Goal: Contribute content: Contribute content

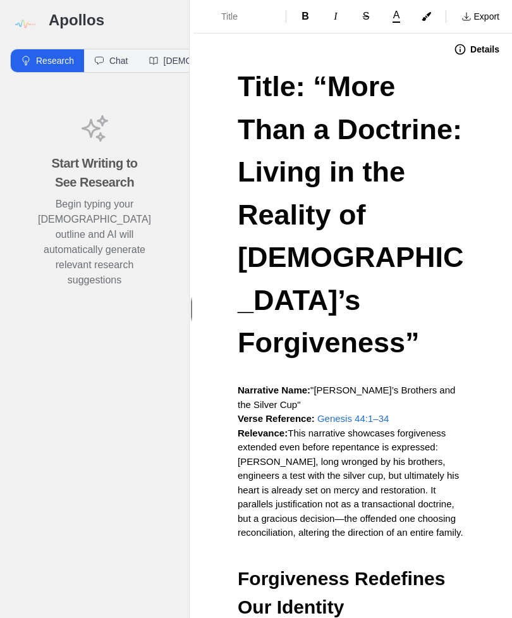
click at [32, 25] on img at bounding box center [24, 24] width 28 height 28
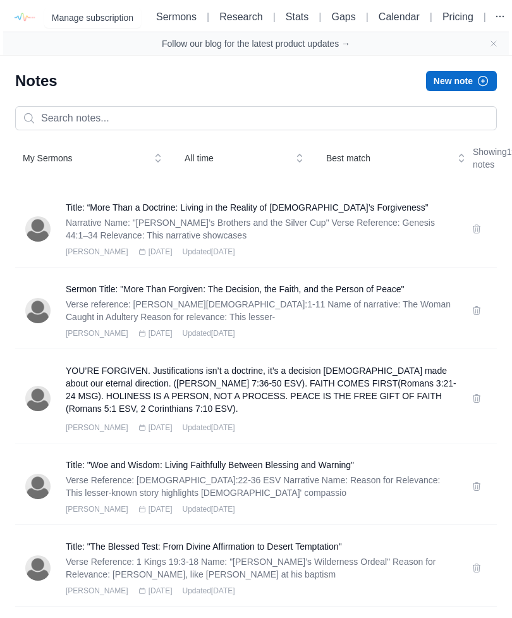
click at [473, 86] on button "New note" at bounding box center [461, 81] width 71 height 20
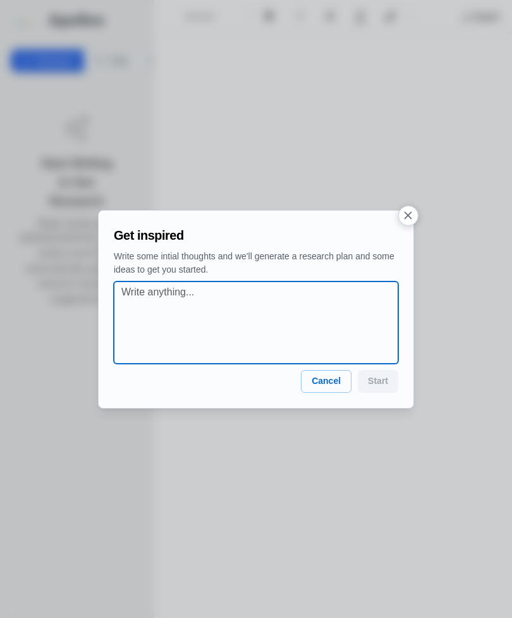
click at [138, 296] on textarea at bounding box center [259, 323] width 277 height 76
paste textarea "The Cross and the Crown"
paste textarea "Luke 9:23-27; Matt 10:34-39; Mark 8:34-38 The cross we carry"
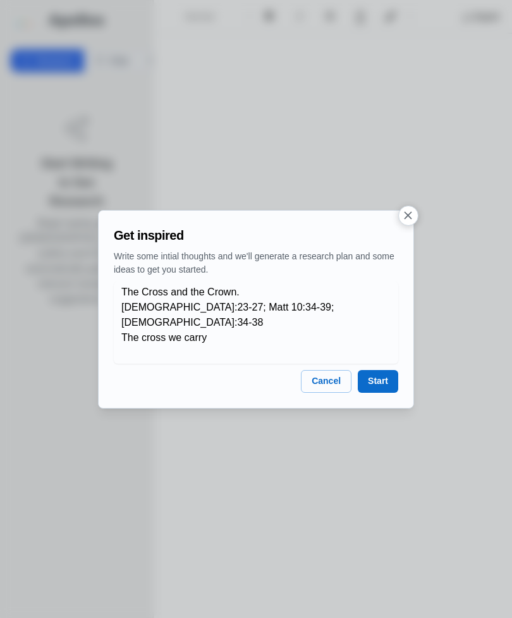
click at [118, 305] on div "The Cross and the Crown. Luke 9:23-27; Matt 10:34-39; Mark 8:34-38 The cross we…" at bounding box center [256, 322] width 285 height 82
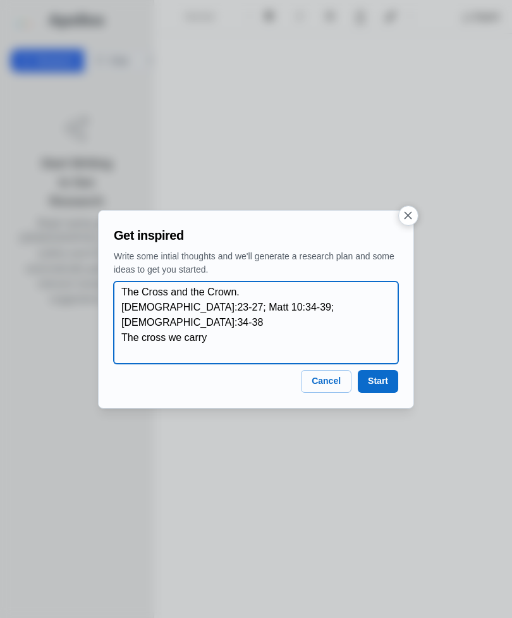
click at [130, 308] on textarea "The Cross and the Crown. Luke 9:23-27; Matt 10:34-39; Mark 8:34-38 The cross we…" at bounding box center [259, 323] width 277 height 76
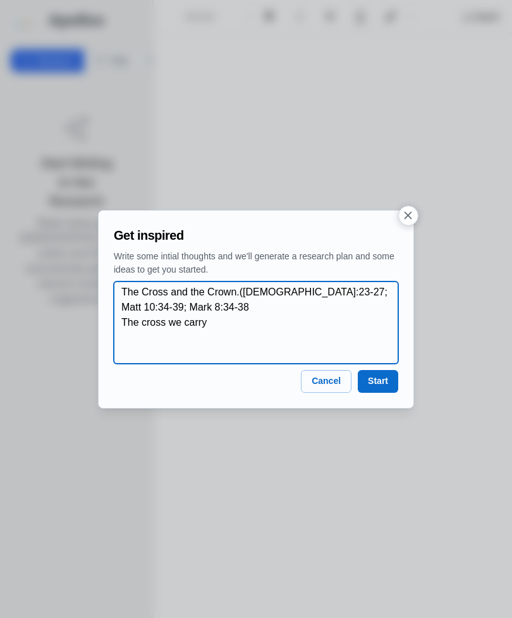
click at [382, 292] on textarea "The Cross and the Crown.(Luke 9:23-27; Matt 10:34-39; Mark 8:34-38 The cross we…" at bounding box center [259, 323] width 277 height 76
click at [379, 294] on textarea "The Cross and the Crown.(Luke 9:23-27; Matt 10:34-39; Mark 8:34-38 The cross we…" at bounding box center [259, 323] width 277 height 76
click at [189, 310] on textarea "The Cross and the Crown.(Luke 9:23-27; Matt 10:34-39; Mark 8:34-38 The cross we…" at bounding box center [259, 323] width 277 height 76
click at [123, 325] on textarea "The Cross and the Crown.(Luke 9:23-27; Matt 10:34-39; Mark 8:34-38 ESV) The cro…" at bounding box center [259, 323] width 277 height 76
click at [260, 324] on textarea "The Cross and the Crown.(Luke 9:23-27; Matt 10:34-39; Mark 8:34-38 ESV) 1. The …" at bounding box center [259, 323] width 277 height 76
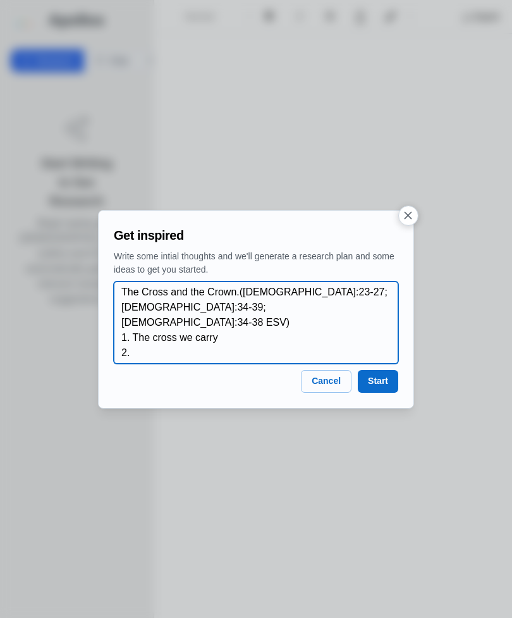
paste textarea "The conflict that is prophesied"
click at [227, 322] on textarea "The Cross and the Crown.(Luke 9:23-27; Matt 10:34-39; Mark 8:34-38 ESV) 1. The …" at bounding box center [259, 323] width 277 height 76
click at [308, 341] on textarea "The Cross and the Crown.(Luke 9:23-27; Matt 10:34-39; Mark 8:34-38 ESV) 1. The …" at bounding box center [259, 323] width 277 height 76
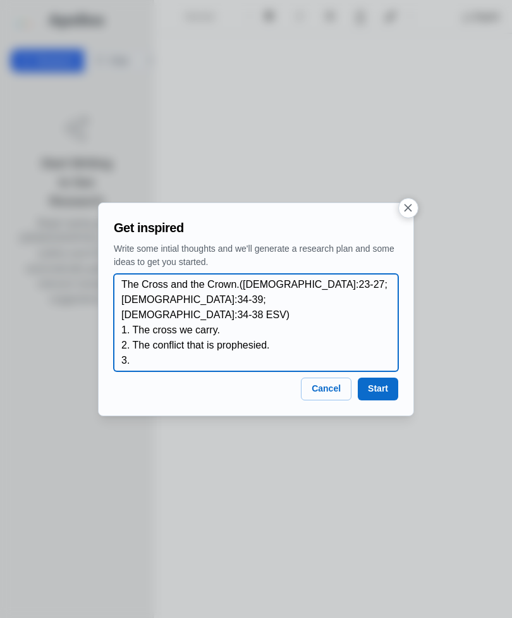
click at [146, 346] on textarea "The Cross and the Crown.(Luke 9:23-27; Matt 10:34-39; Mark 8:34-38 ESV) 1. The …" at bounding box center [259, 322] width 277 height 91
paste textarea "The crown that is promised"
type textarea "The Cross and the Crown.(Luke 9:23-27; Matt 10:34-39; Mark 8:34-38 ESV) 1. The …"
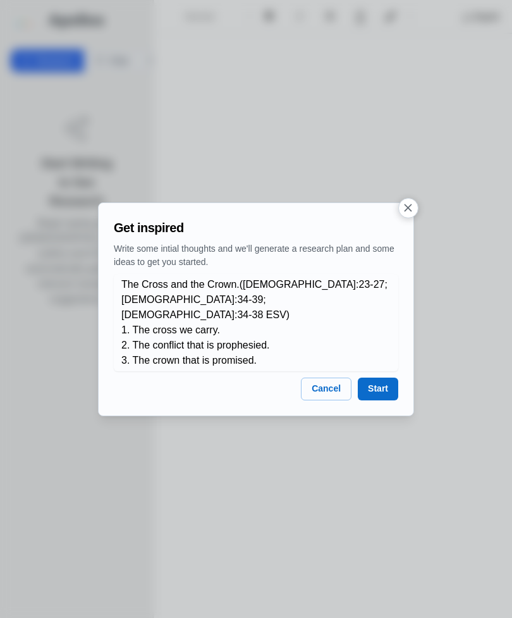
click at [386, 380] on button "Start" at bounding box center [378, 388] width 40 height 23
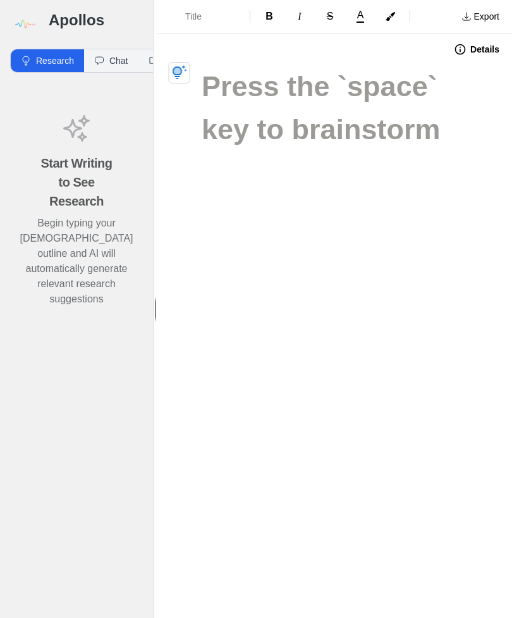
click at [175, 76] on icon "button" at bounding box center [180, 72] width 15 height 14
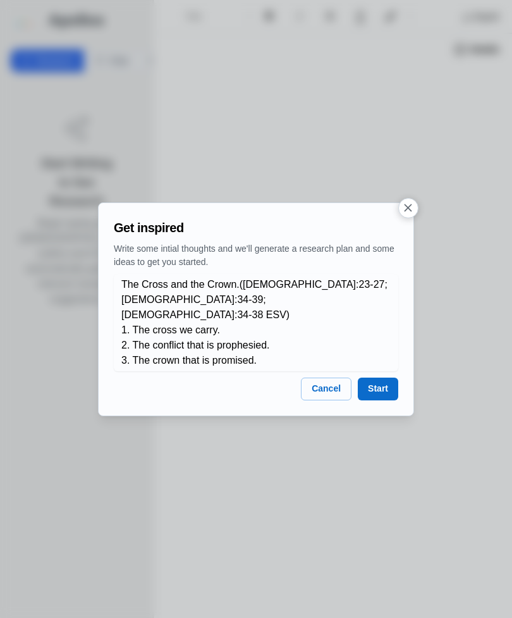
click at [385, 387] on button "Start" at bounding box center [378, 388] width 40 height 23
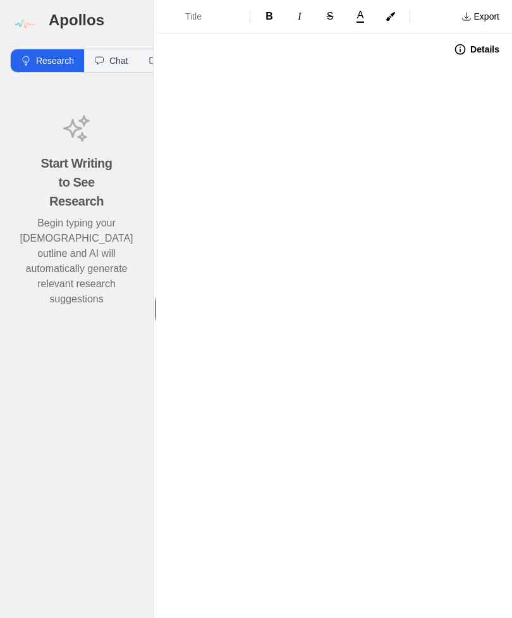
click at [203, 103] on h1 at bounding box center [335, 86] width 266 height 43
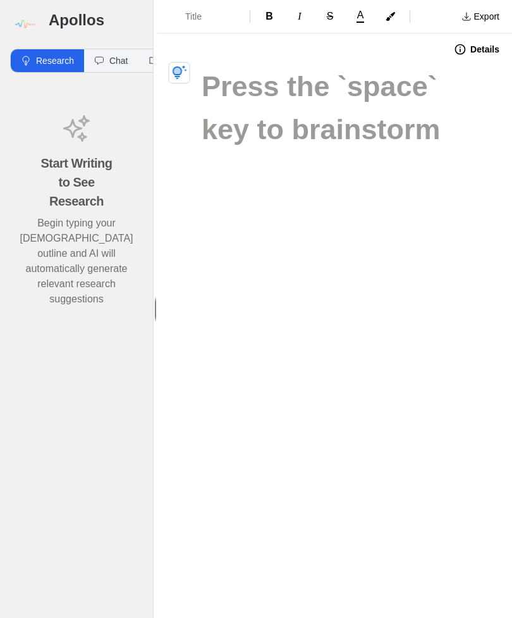
click at [187, 71] on button "button" at bounding box center [179, 72] width 21 height 21
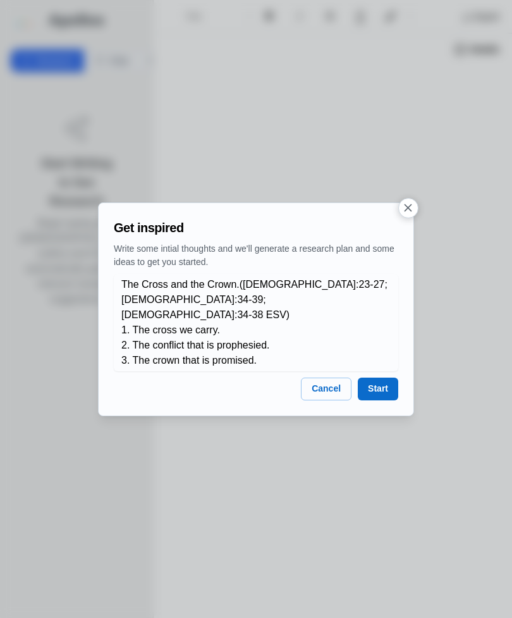
click at [387, 391] on button "Start" at bounding box center [378, 388] width 40 height 23
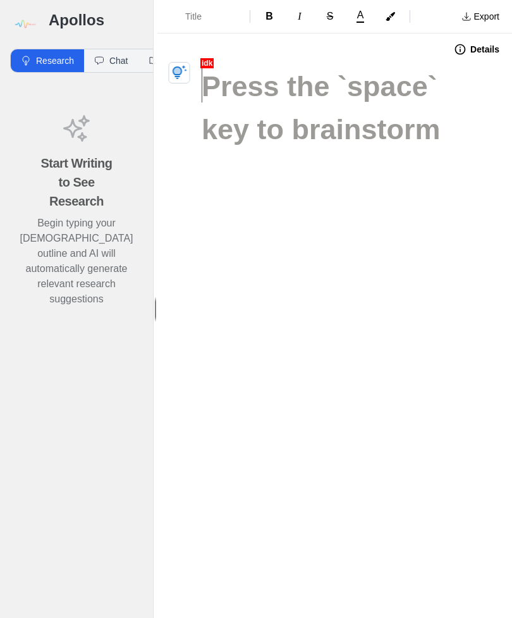
click at [25, 22] on img at bounding box center [24, 24] width 28 height 28
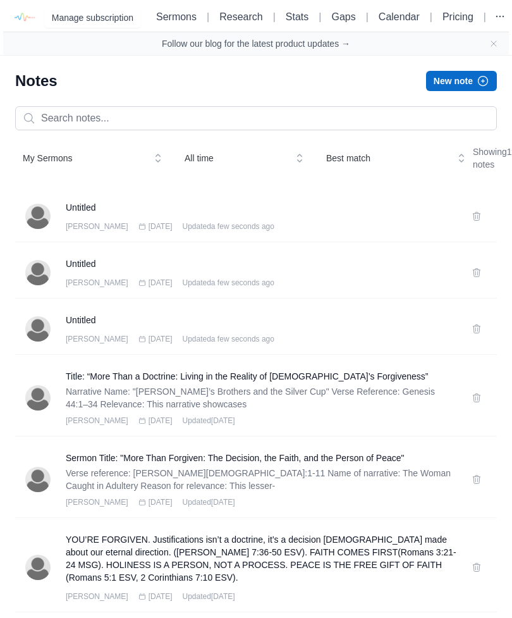
click at [475, 221] on icon at bounding box center [477, 216] width 10 height 10
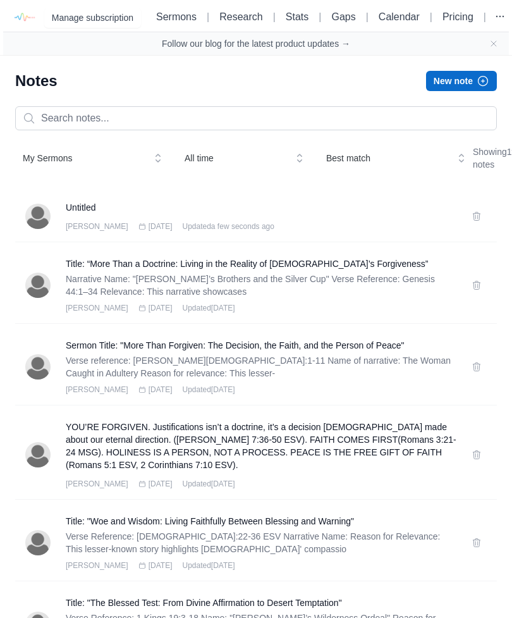
click at [484, 228] on div "Untitled Matt Oct 2nd 2025 Updated a few seconds ago" at bounding box center [256, 216] width 482 height 51
click at [479, 226] on button at bounding box center [477, 216] width 20 height 20
click at [278, 214] on h3 "Untitled" at bounding box center [261, 207] width 391 height 13
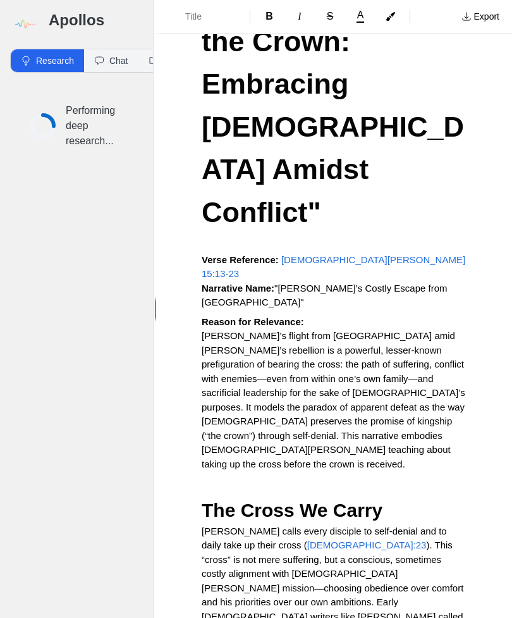
scroll to position [166, 0]
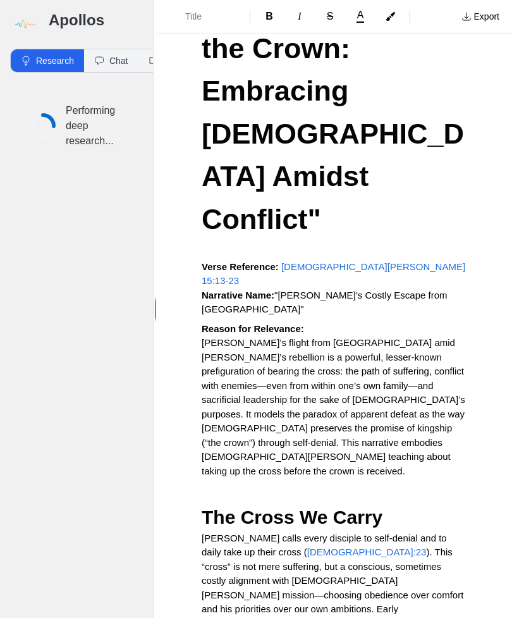
click at [370, 260] on p "Verse Reference: 2 Samuel 15:13-23 Narrative Name: "David’s Costly Escape from …" at bounding box center [335, 288] width 266 height 57
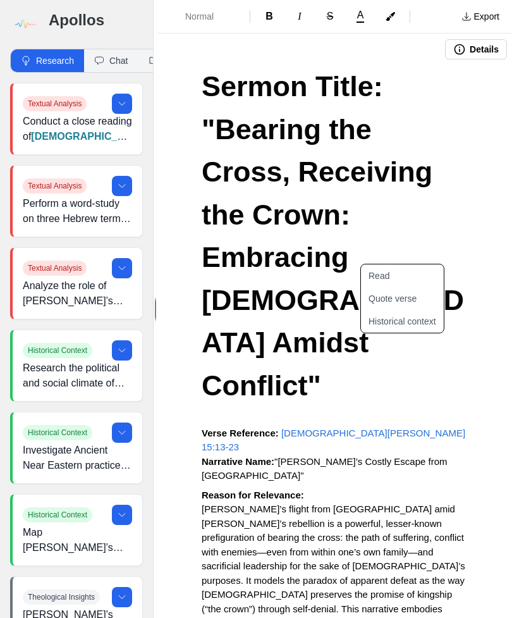
scroll to position [0, 0]
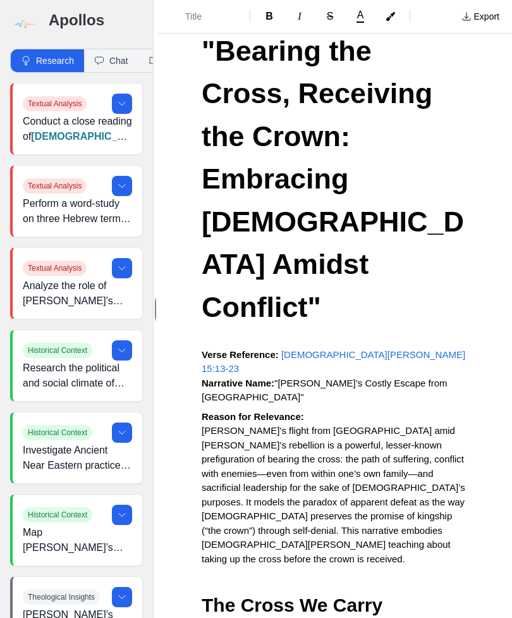
scroll to position [82, 0]
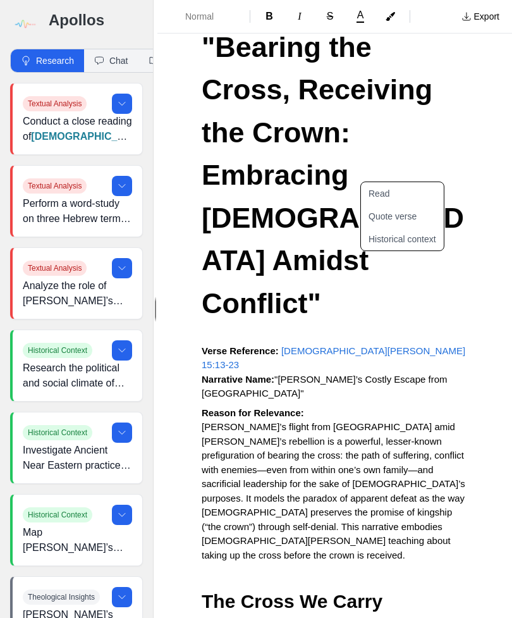
click at [381, 344] on p "Verse Reference: 2 Samuel 15:13-23 Narrative Name: "David’s Costly Escape from …" at bounding box center [335, 372] width 266 height 57
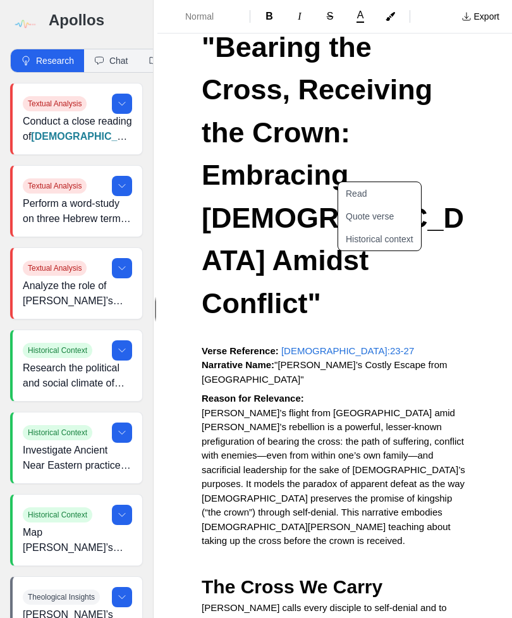
click at [454, 391] on p "Reason for Relevance: David’s flight from Jerusalem amid Absalom’s rebellion is…" at bounding box center [335, 469] width 266 height 157
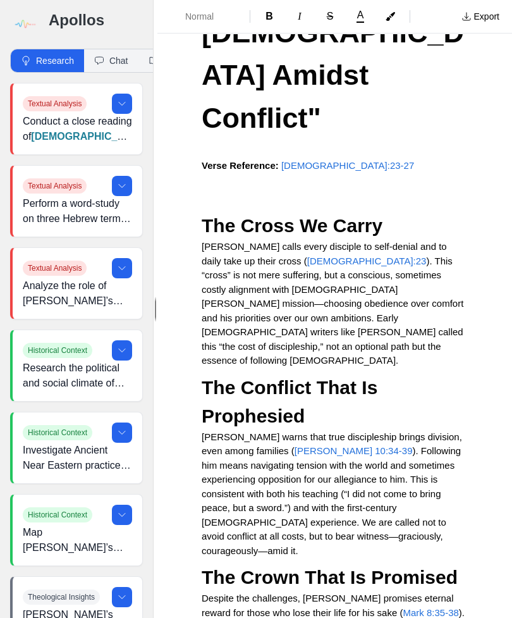
scroll to position [268, 0]
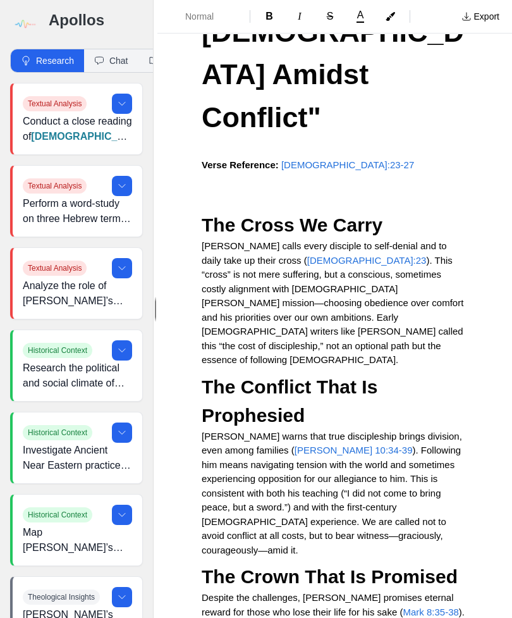
click at [366, 240] on p "Jesus calls every disciple to self-denial and to daily take up their cross ( Lu…" at bounding box center [335, 303] width 266 height 128
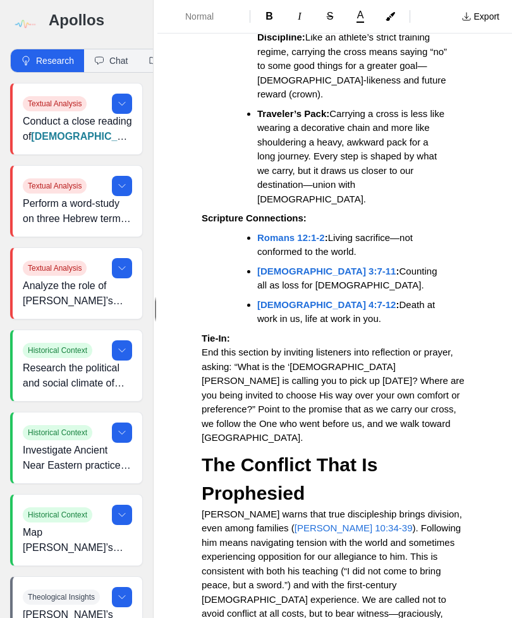
scroll to position [1467, 0]
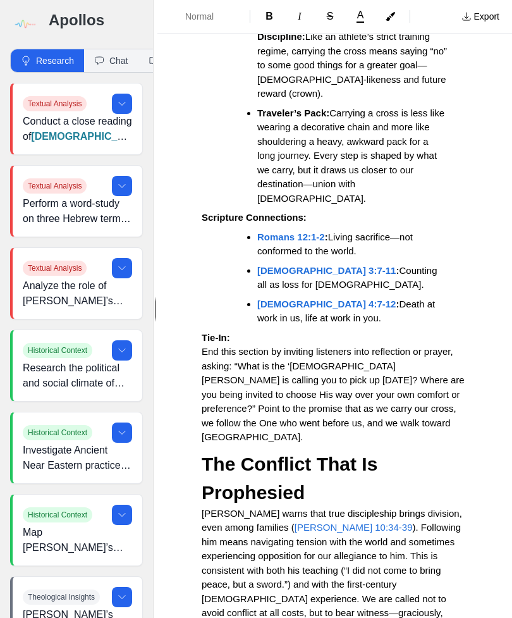
click at [460, 506] on p "Jesus warns that true discipleship brings division, even among families ( Matt …" at bounding box center [335, 570] width 266 height 128
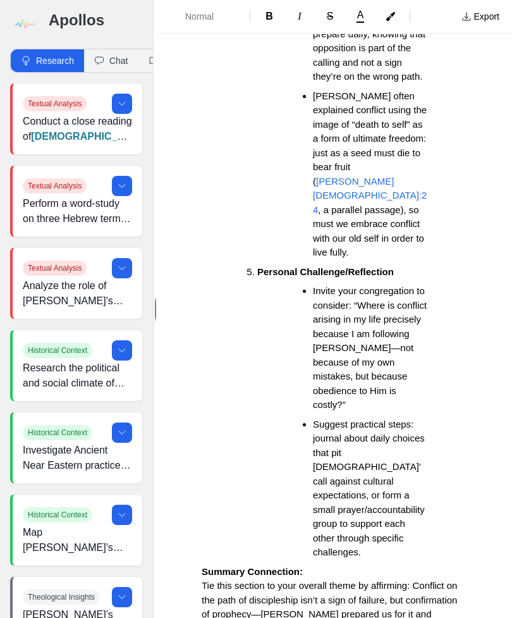
scroll to position [3221, 0]
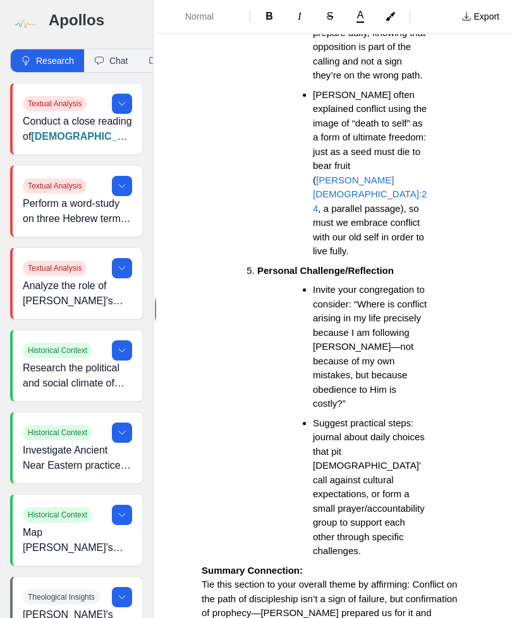
click at [472, 327] on div "Sermon Title: "Bearing the Cross, Receiving the Crown: Embracing [DEMOGRAPHIC_D…" at bounding box center [334, 608] width 355 height 7529
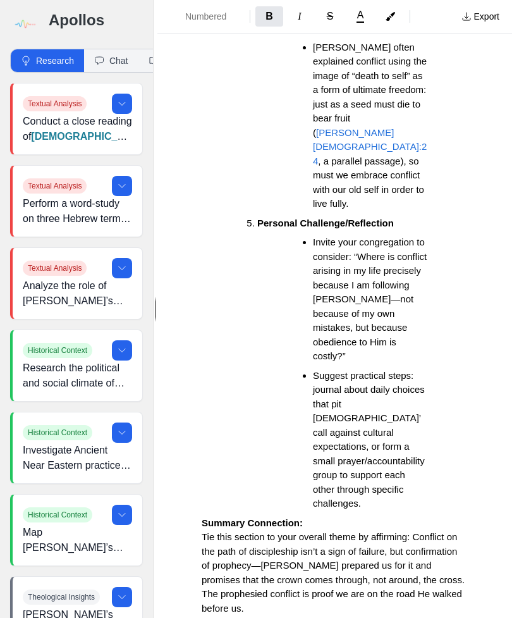
scroll to position [3267, 0]
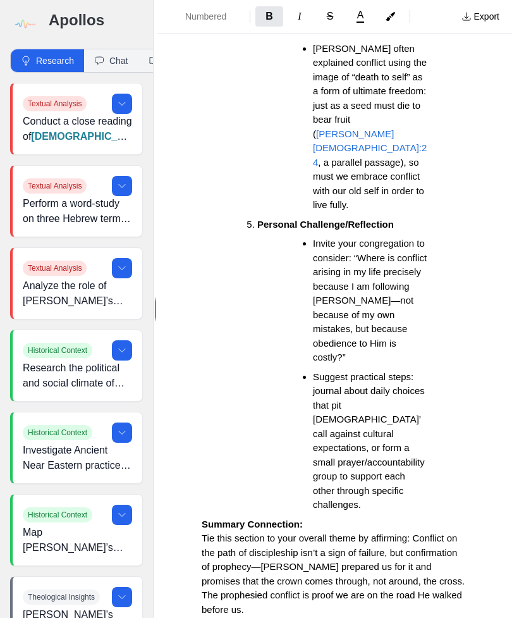
click at [482, 289] on div "Sermon Title: "Bearing the Cross, Receiving the Crown: Embracing [DEMOGRAPHIC_D…" at bounding box center [334, 562] width 355 height 7529
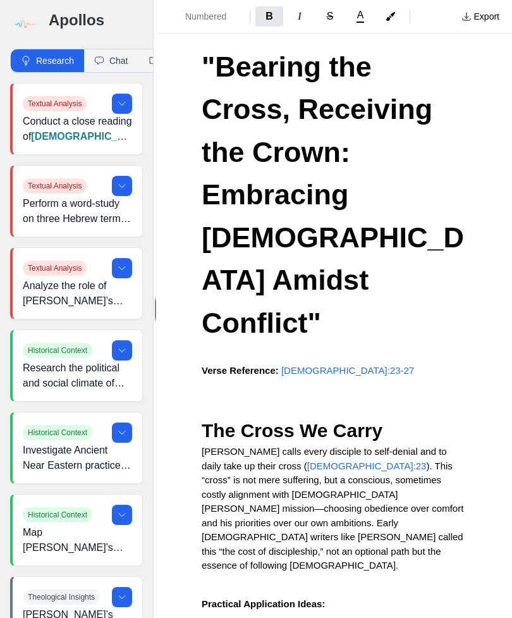
scroll to position [63, 0]
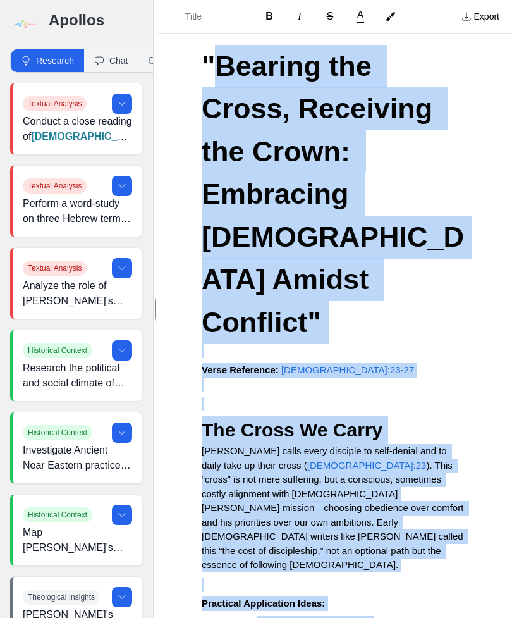
click at [358, 95] on span "Sermon Title: "Bearing the Cross, Receiving the Crown: Embracing [DEMOGRAPHIC_D…" at bounding box center [333, 172] width 262 height 331
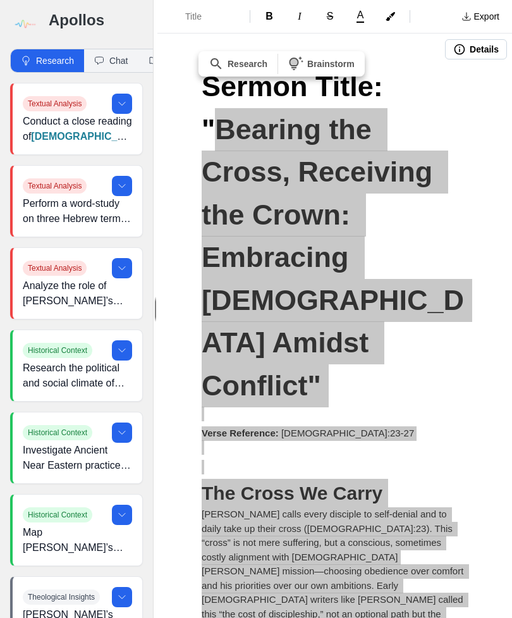
scroll to position [0, 0]
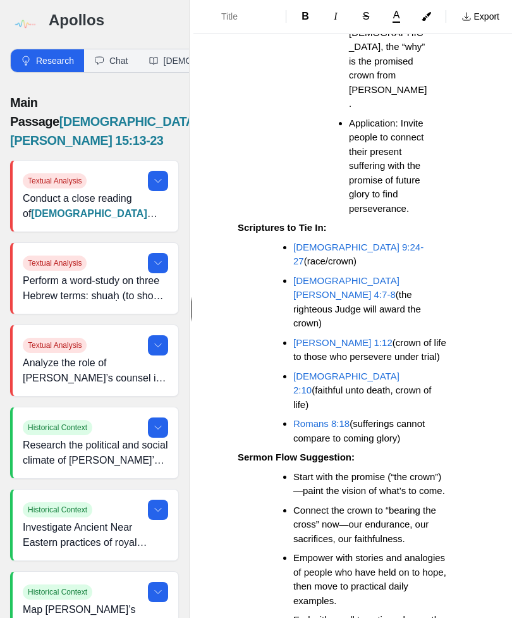
scroll to position [7780, 0]
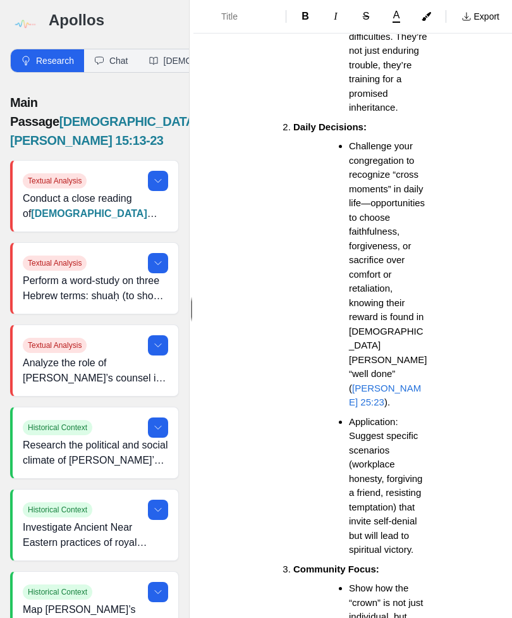
click at [482, 9] on button "Export" at bounding box center [480, 16] width 53 height 20
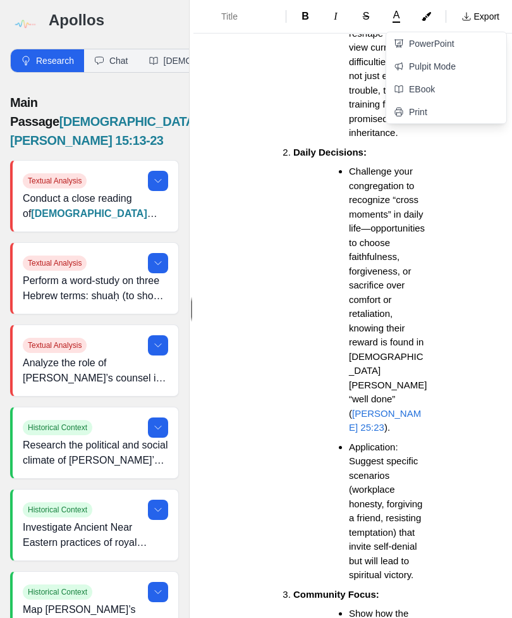
scroll to position [5522, 0]
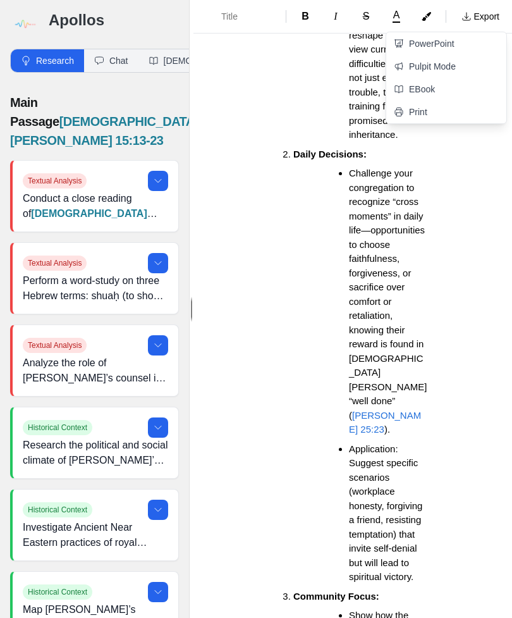
click at [451, 64] on link "Pulpit Mode" at bounding box center [446, 66] width 120 height 23
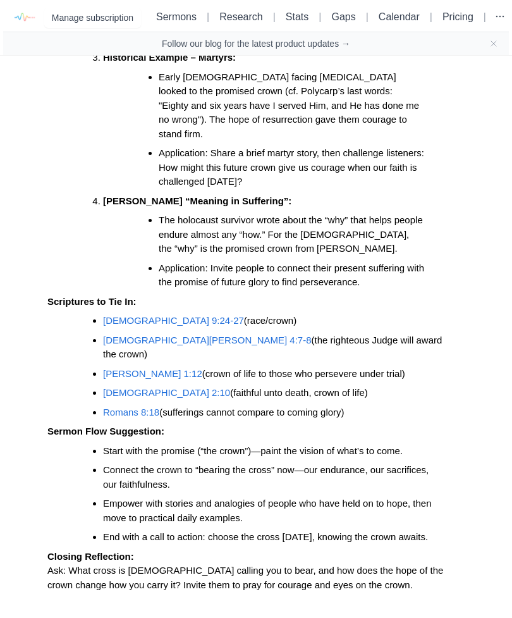
scroll to position [3102, 0]
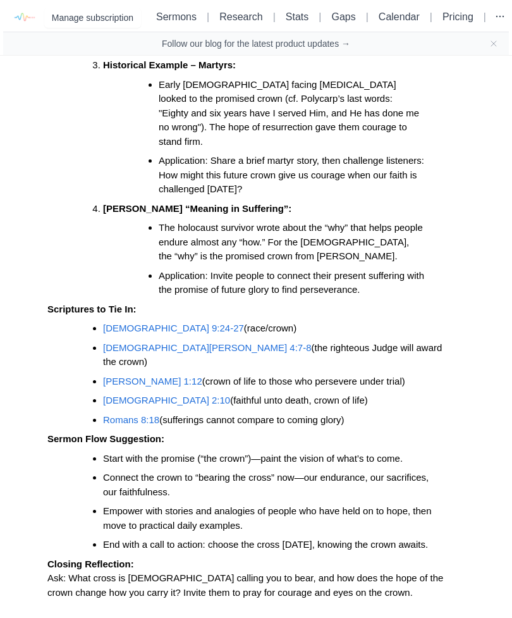
copy ul "[DEMOGRAPHIC_DATA]:27 — “Whoever does not bear his own cross and come after me …"
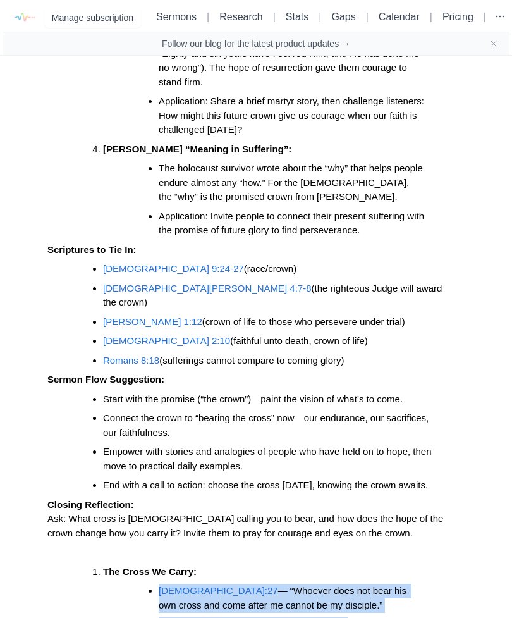
scroll to position [3162, 0]
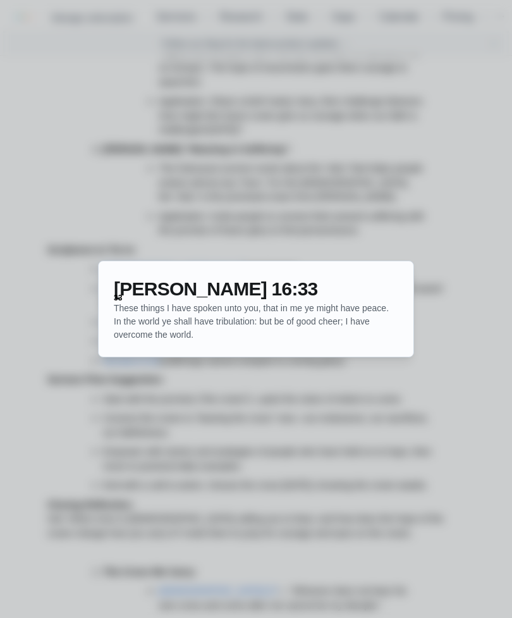
click at [424, 432] on div at bounding box center [256, 309] width 512 height 618
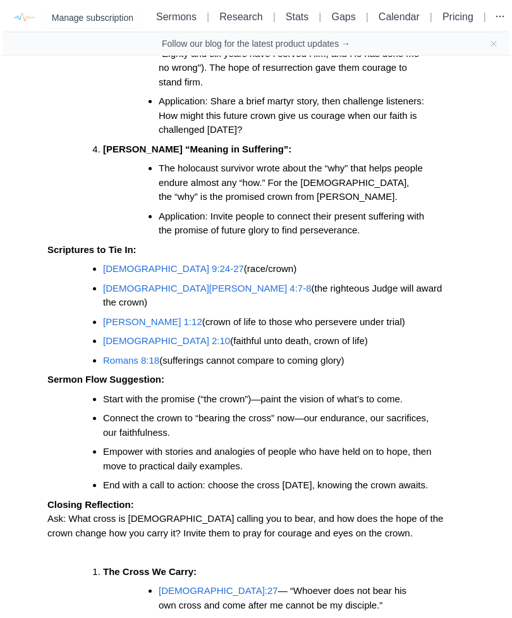
copy ul "[PERSON_NAME] 16:33 — “In the world you will have tribulation. But take heart; …"
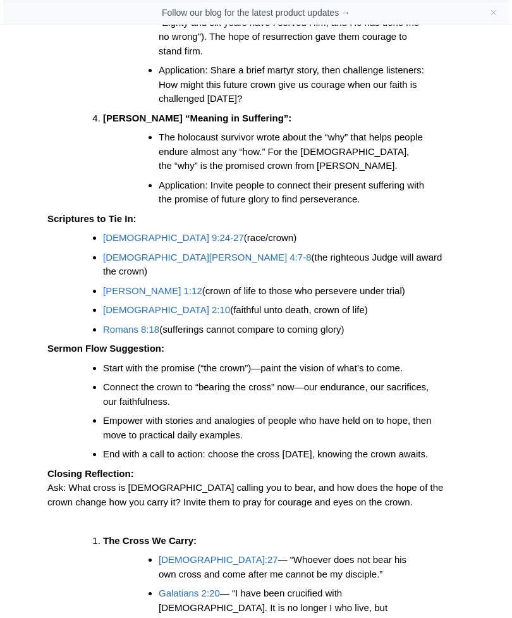
scroll to position [60, 0]
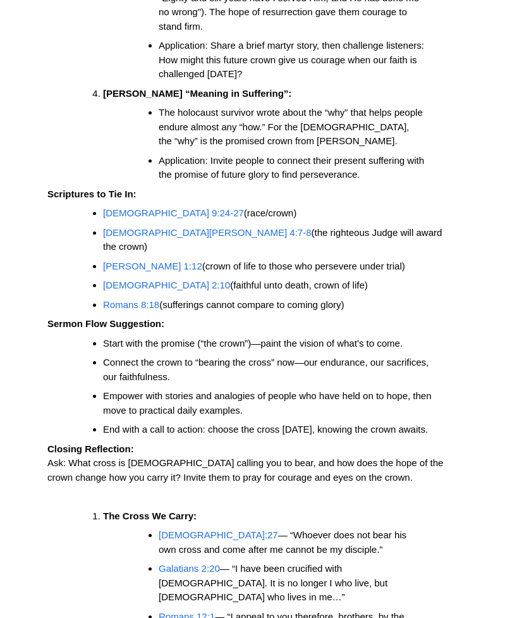
copy ul "[PERSON_NAME] 1:12 — “Blessed is the man who remains steadfast under trial, for…"
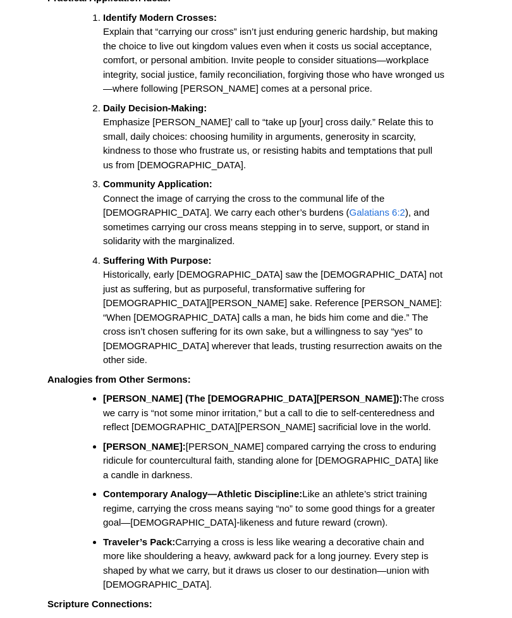
scroll to position [443, 0]
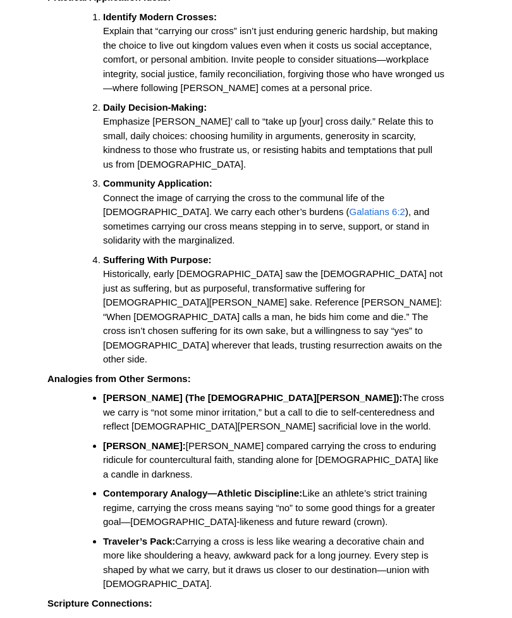
click at [135, 616] on strong "Romans 12:1-2" at bounding box center [137, 621] width 68 height 11
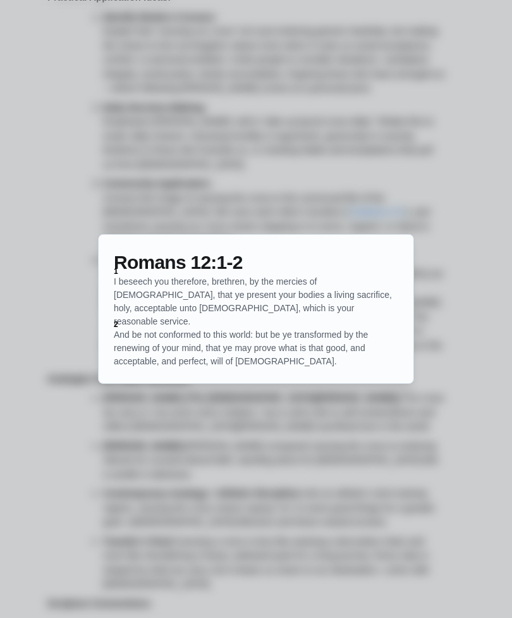
click at [340, 501] on div at bounding box center [256, 309] width 512 height 618
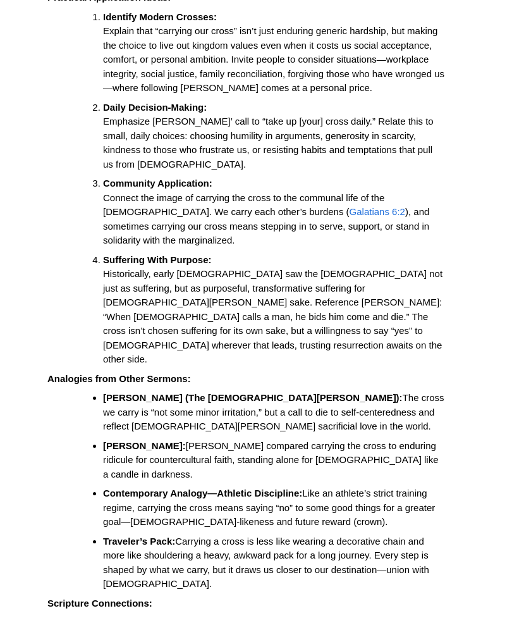
click at [175, 616] on span "Living sacrifice—not conformed to the world." at bounding box center [267, 621] width 187 height 11
click at [166, 616] on strong "Romans 12:1-2" at bounding box center [137, 621] width 68 height 11
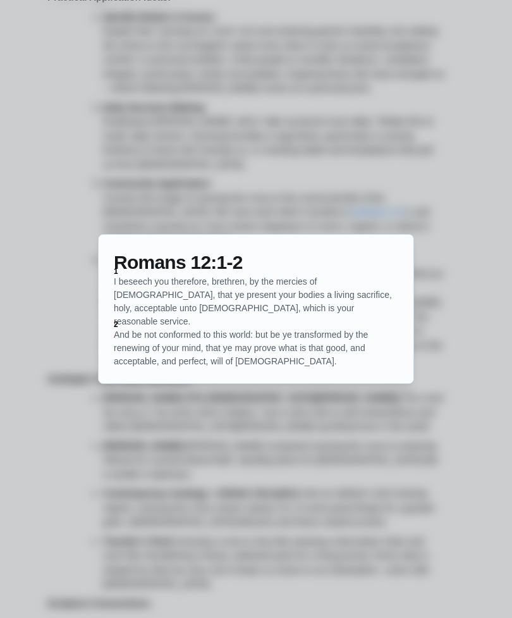
click at [396, 455] on div at bounding box center [256, 309] width 512 height 618
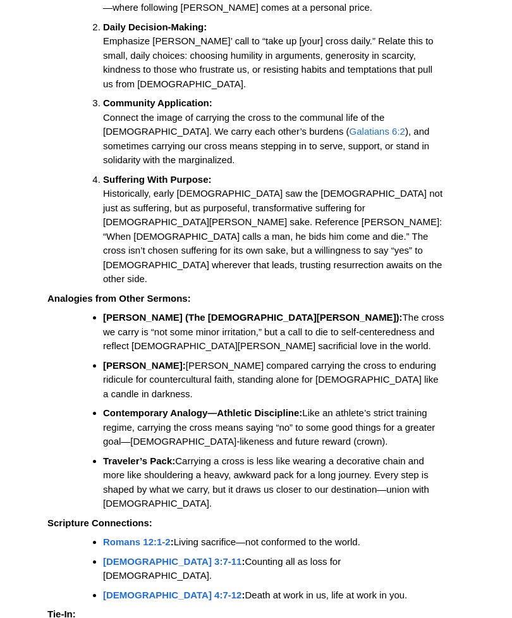
scroll to position [519, 0]
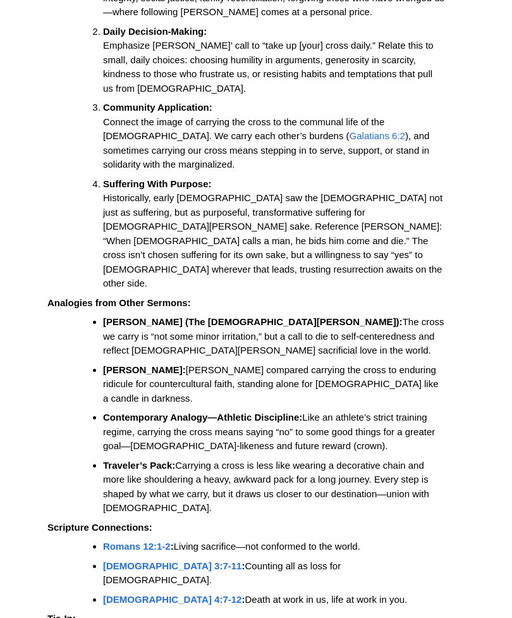
click at [180, 541] on span "Living sacrifice—not conformed to the world." at bounding box center [267, 546] width 187 height 11
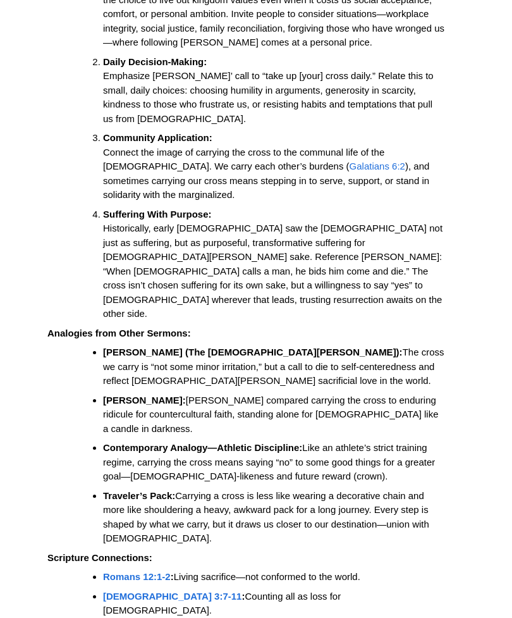
scroll to position [493, 0]
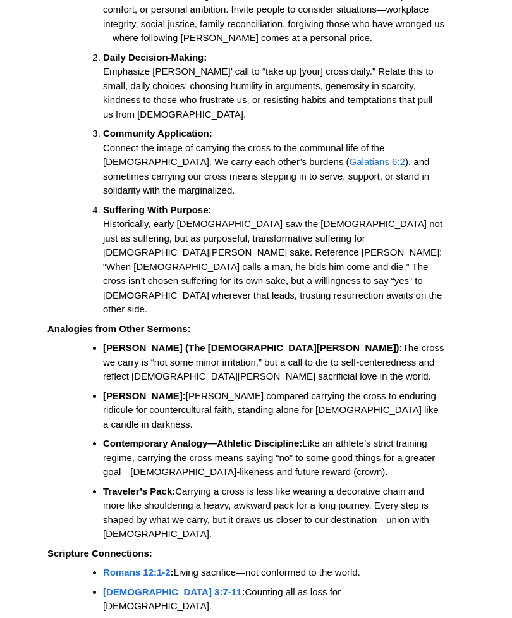
click at [137, 566] on strong "Romans 12:1-2" at bounding box center [137, 571] width 68 height 11
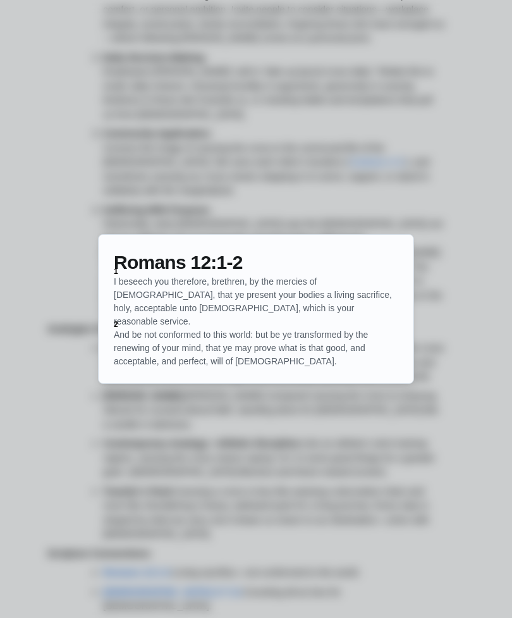
click at [400, 490] on div at bounding box center [256, 309] width 512 height 618
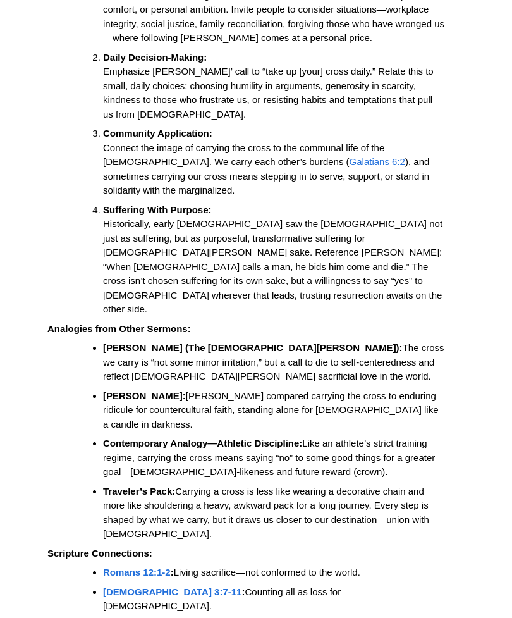
click at [154, 586] on strong "[DEMOGRAPHIC_DATA] 3:7-11" at bounding box center [172, 591] width 138 height 11
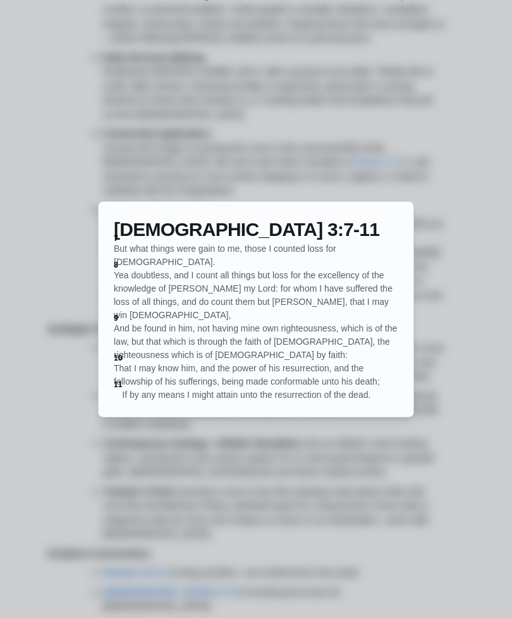
click at [391, 508] on div at bounding box center [256, 309] width 512 height 618
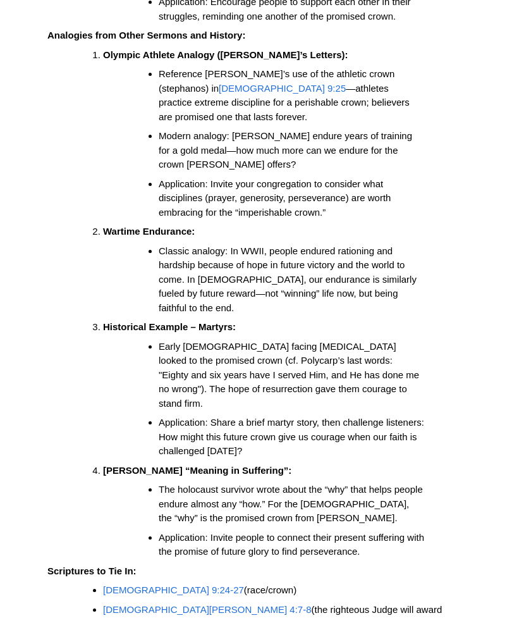
scroll to position [2783, 0]
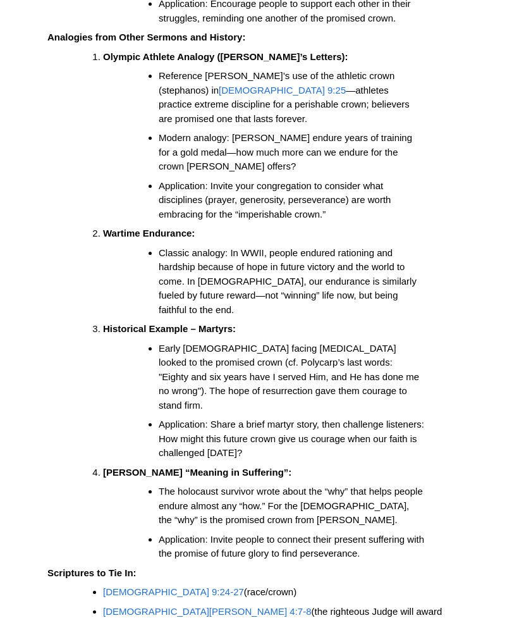
click at [123, 606] on span "[DEMOGRAPHIC_DATA][PERSON_NAME] 4:7-8" at bounding box center [207, 611] width 209 height 11
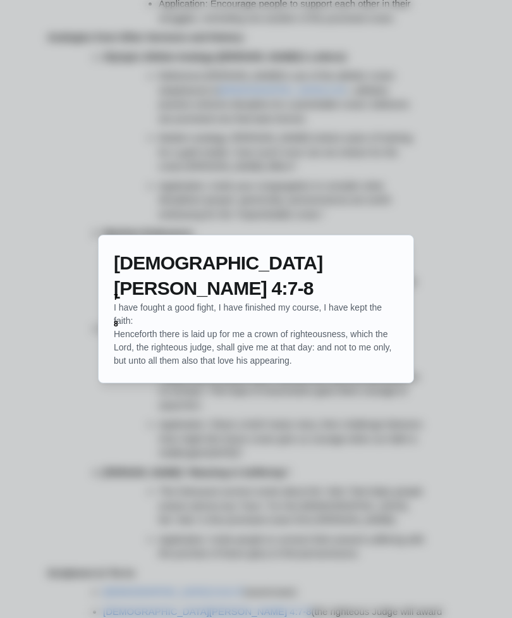
click at [465, 460] on div at bounding box center [256, 309] width 512 height 618
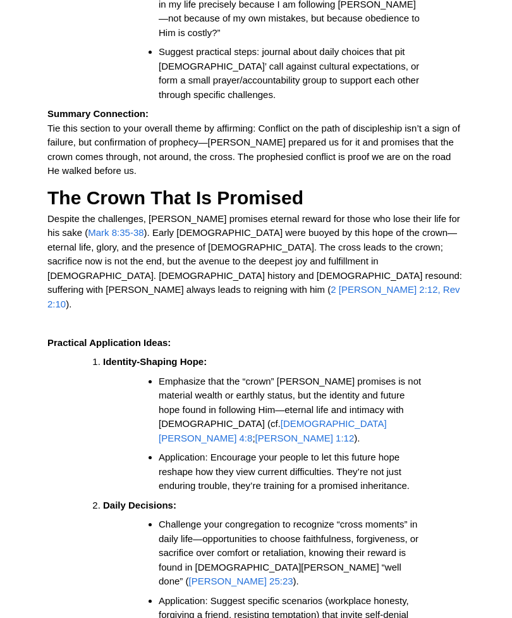
scroll to position [2044, 0]
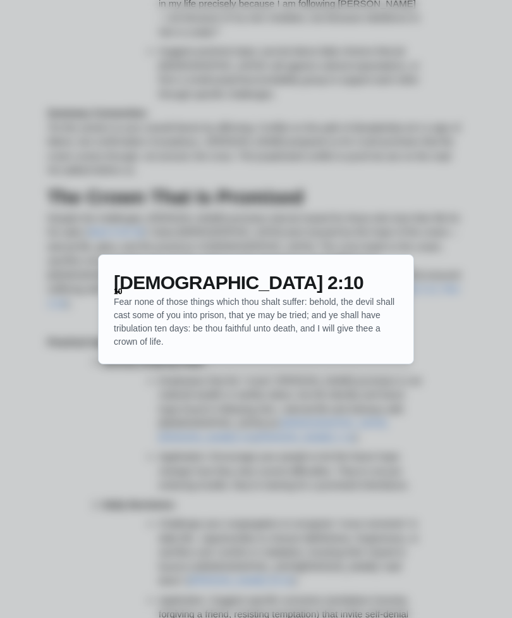
click at [460, 418] on div at bounding box center [256, 309] width 512 height 618
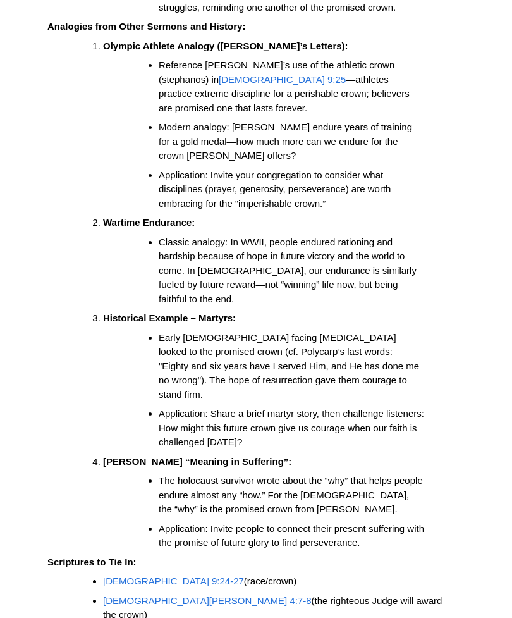
scroll to position [2793, 0]
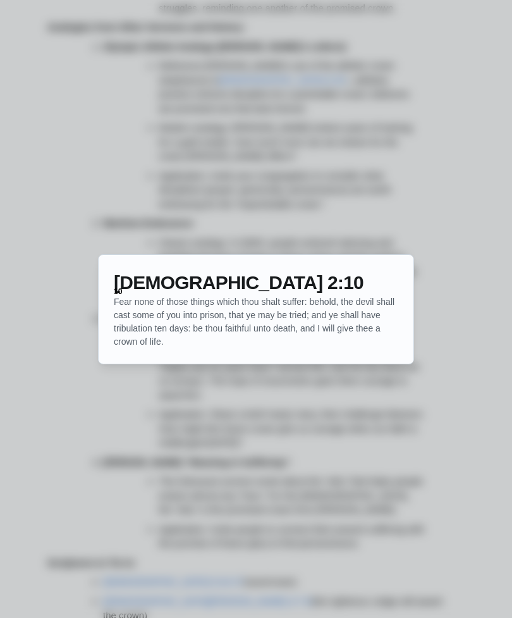
click at [452, 423] on div at bounding box center [256, 309] width 512 height 618
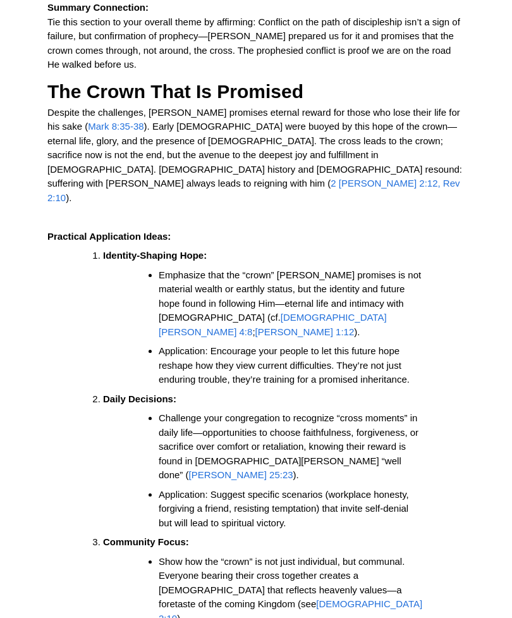
scroll to position [2149, 0]
